Goal: Information Seeking & Learning: Learn about a topic

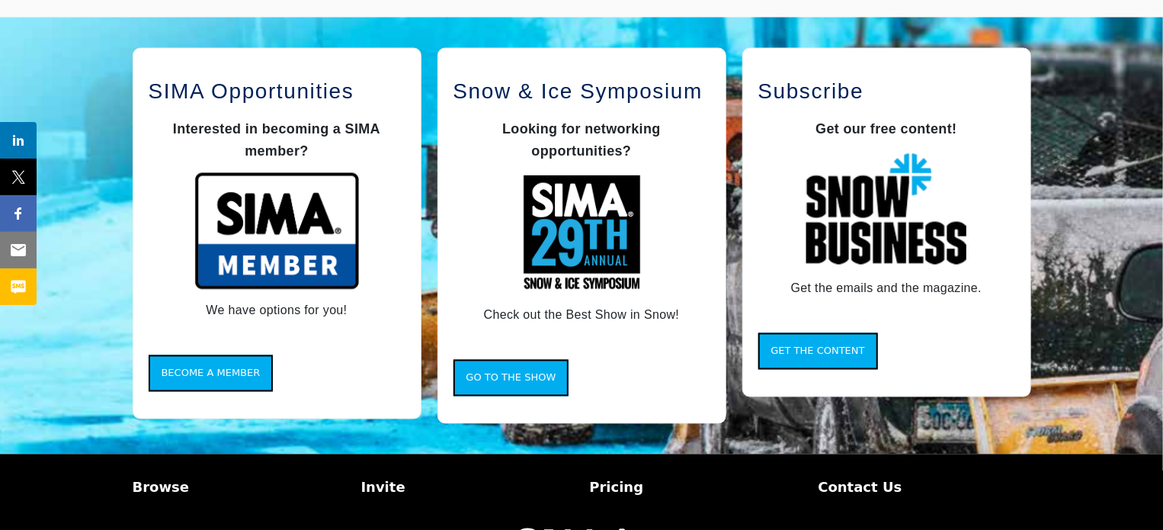
scroll to position [1283, 0]
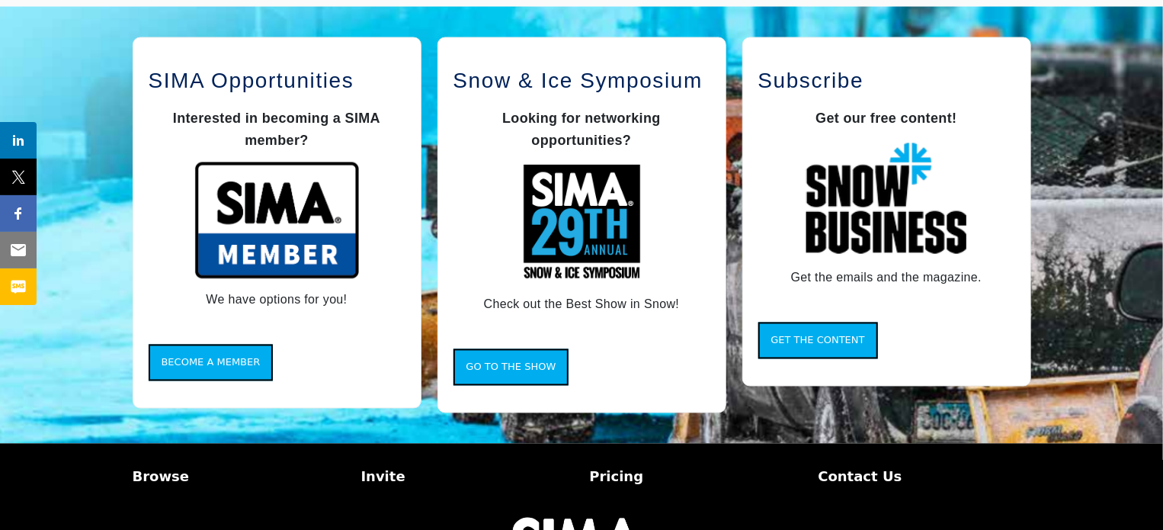
click at [158, 472] on p "Browse" at bounding box center [239, 476] width 213 height 21
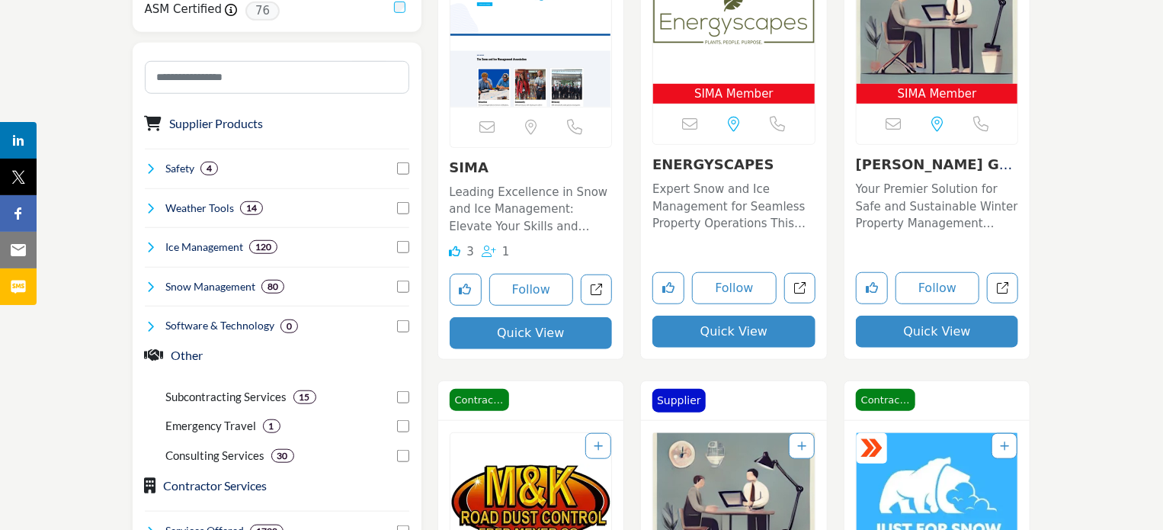
scroll to position [524, 0]
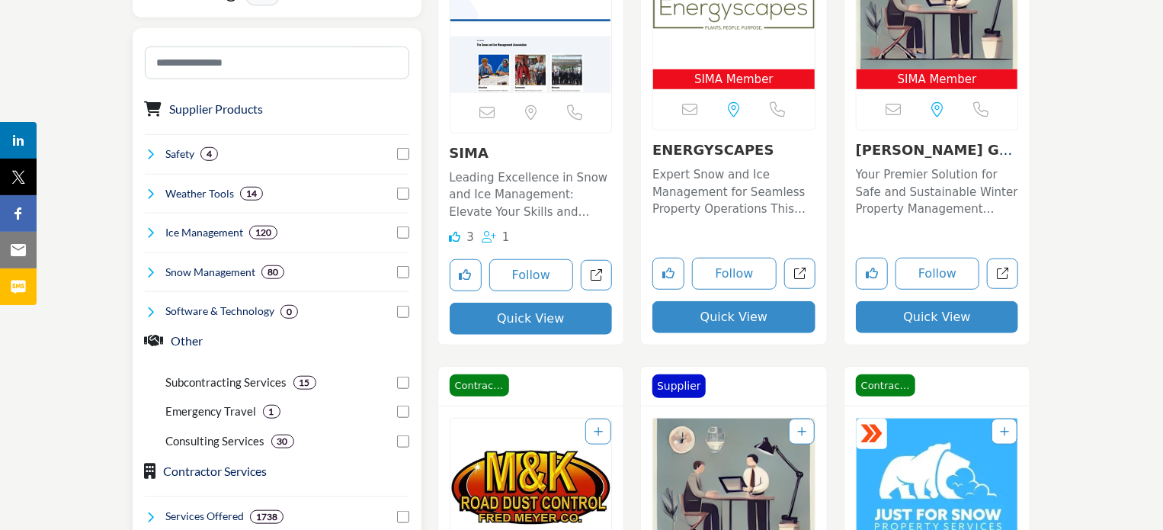
click at [195, 191] on h4 "Weather Tools" at bounding box center [199, 193] width 69 height 15
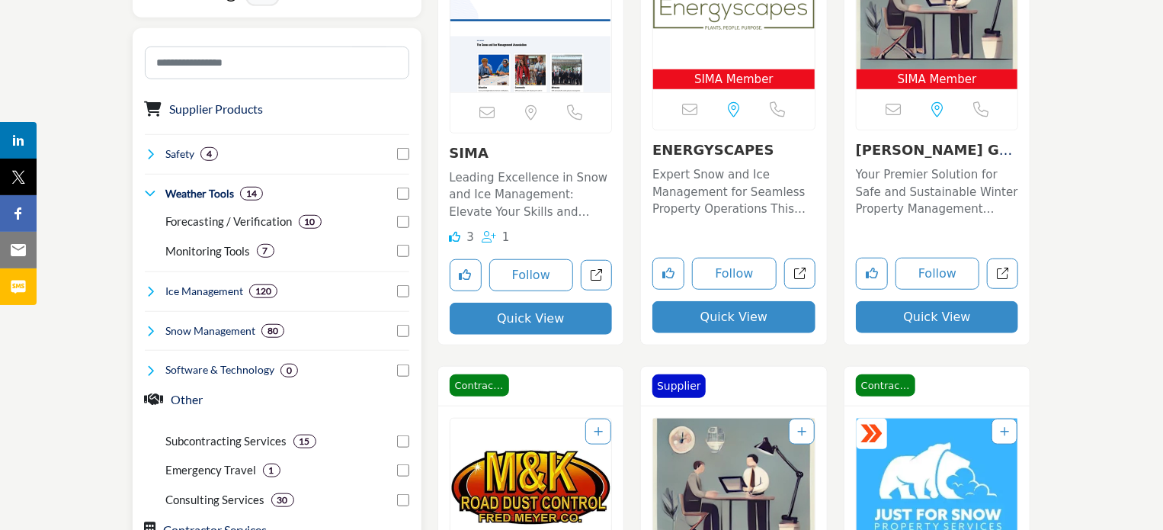
click at [207, 248] on p "Monitoring Tools" at bounding box center [208, 251] width 85 height 18
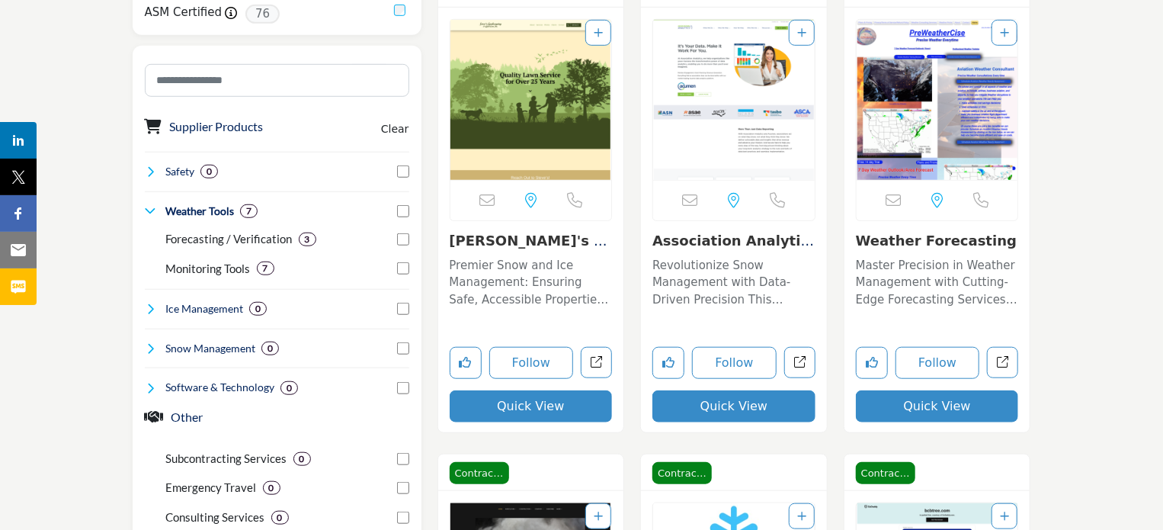
scroll to position [528, 0]
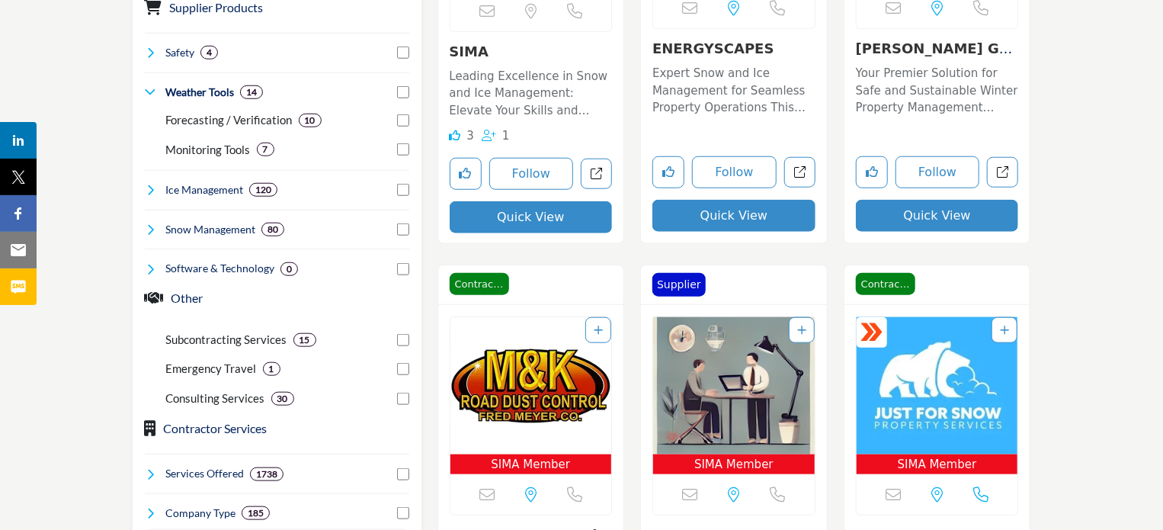
scroll to position [631, 0]
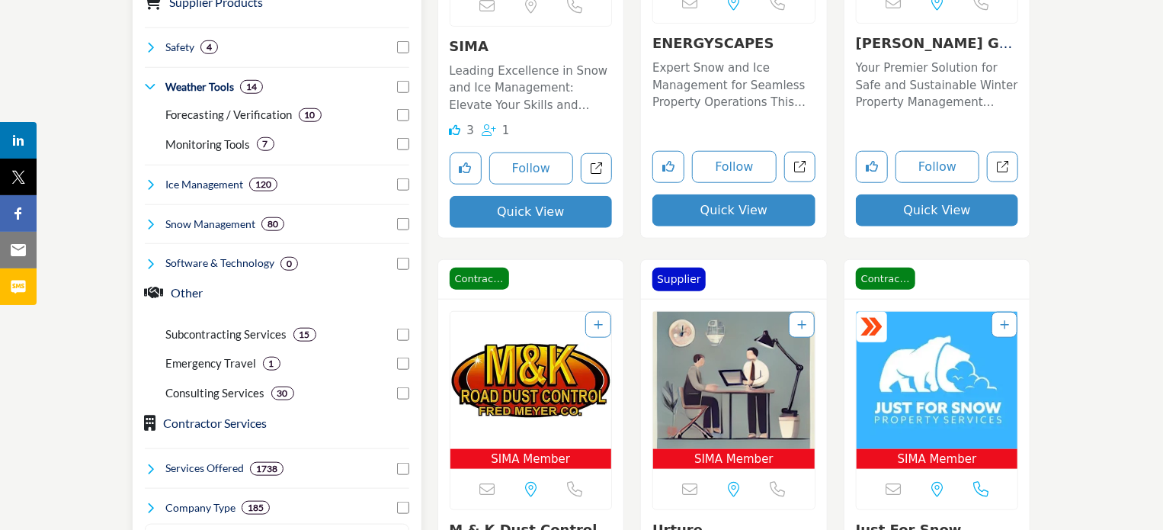
click at [226, 216] on h4 "Snow Management" at bounding box center [210, 223] width 90 height 15
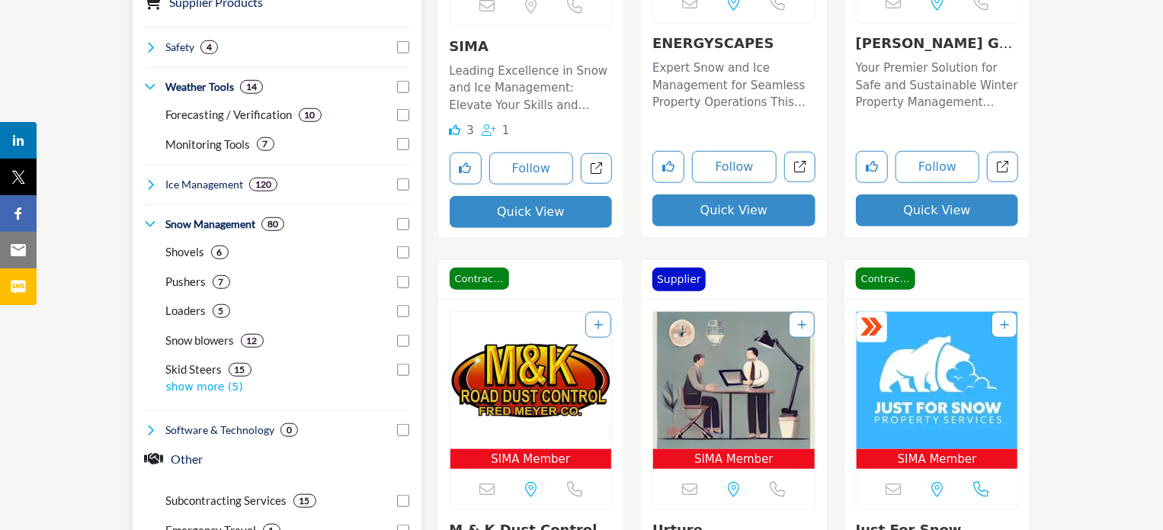
click at [188, 283] on p "Pushers" at bounding box center [186, 282] width 40 height 18
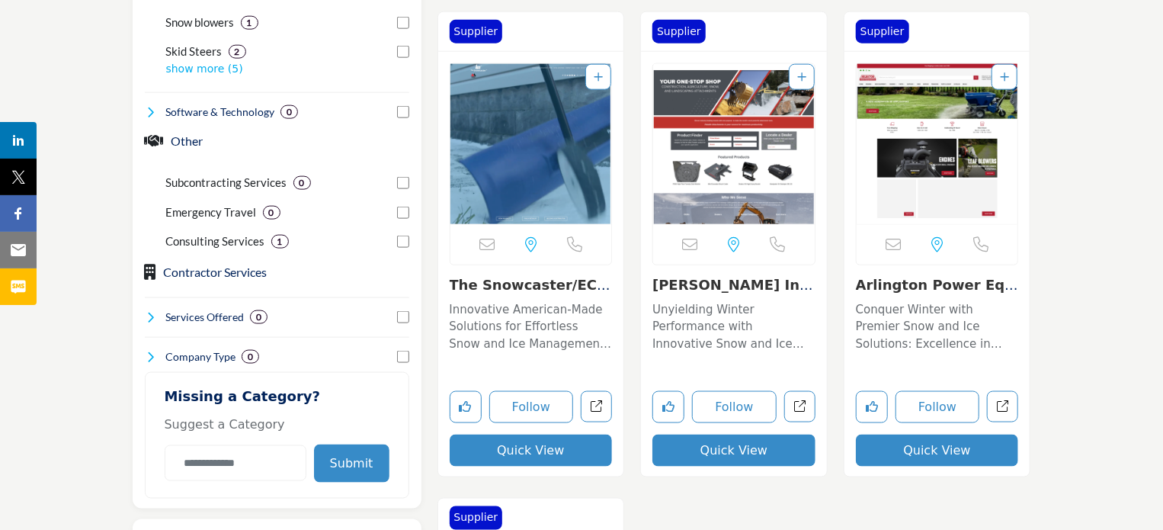
scroll to position [968, 0]
